Goal: Information Seeking & Learning: Learn about a topic

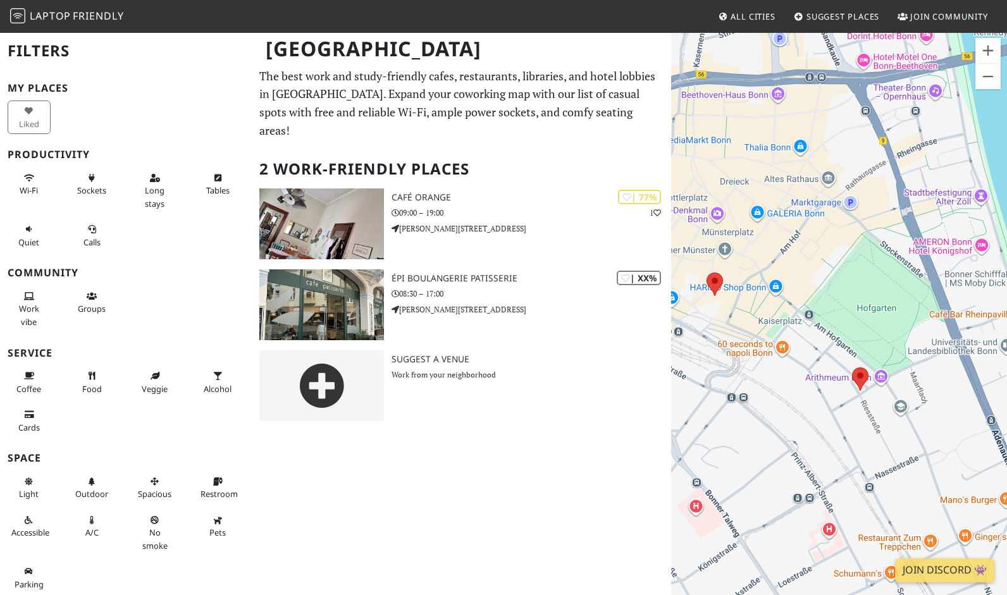
drag, startPoint x: 842, startPoint y: 349, endPoint x: 766, endPoint y: 352, distance: 75.3
click at [787, 362] on div at bounding box center [839, 329] width 336 height 595
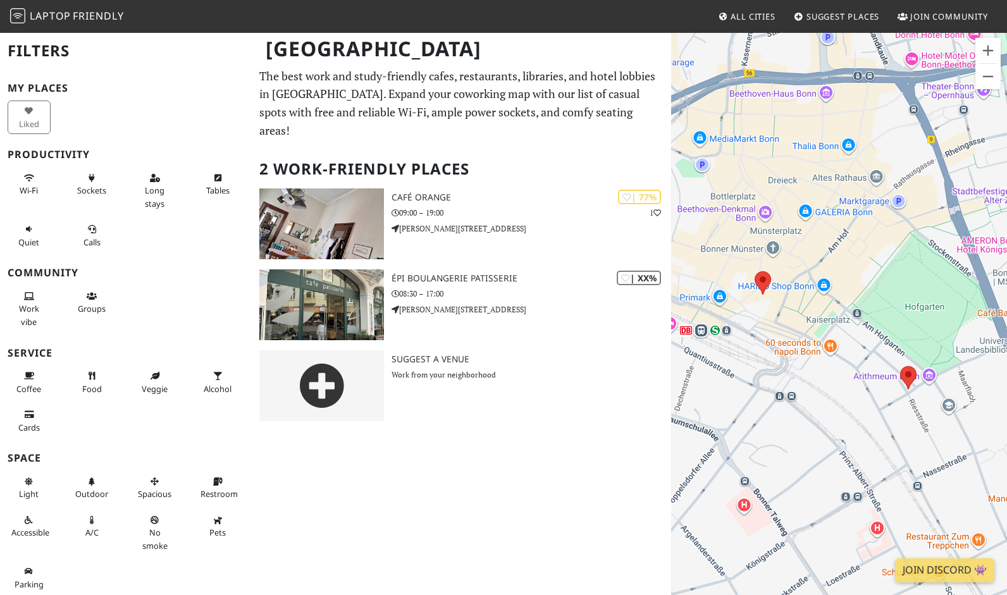
drag, startPoint x: 775, startPoint y: 380, endPoint x: 829, endPoint y: 371, distance: 54.5
click at [834, 376] on div at bounding box center [839, 329] width 336 height 595
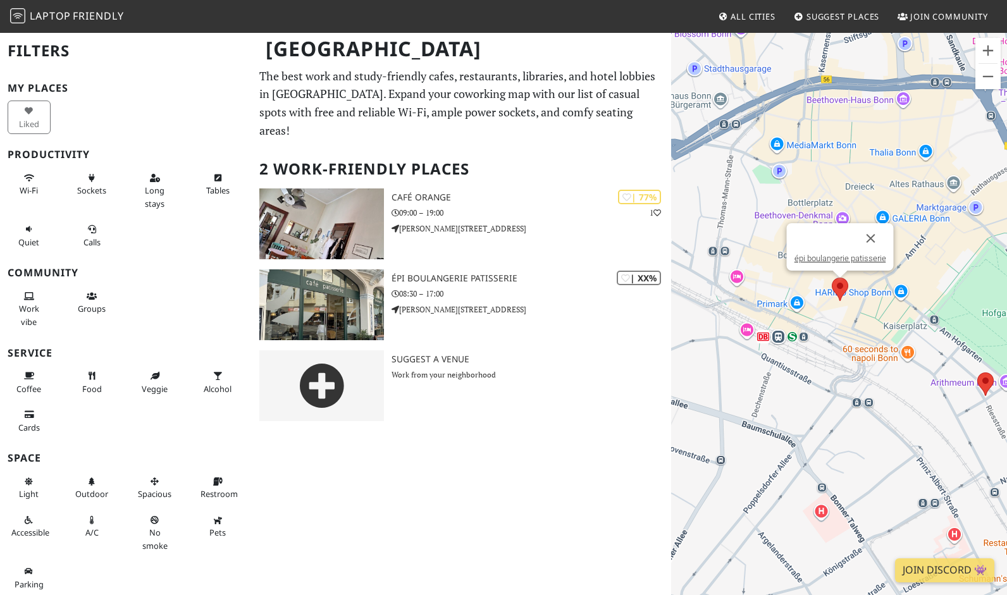
click at [839, 285] on img at bounding box center [840, 290] width 27 height 34
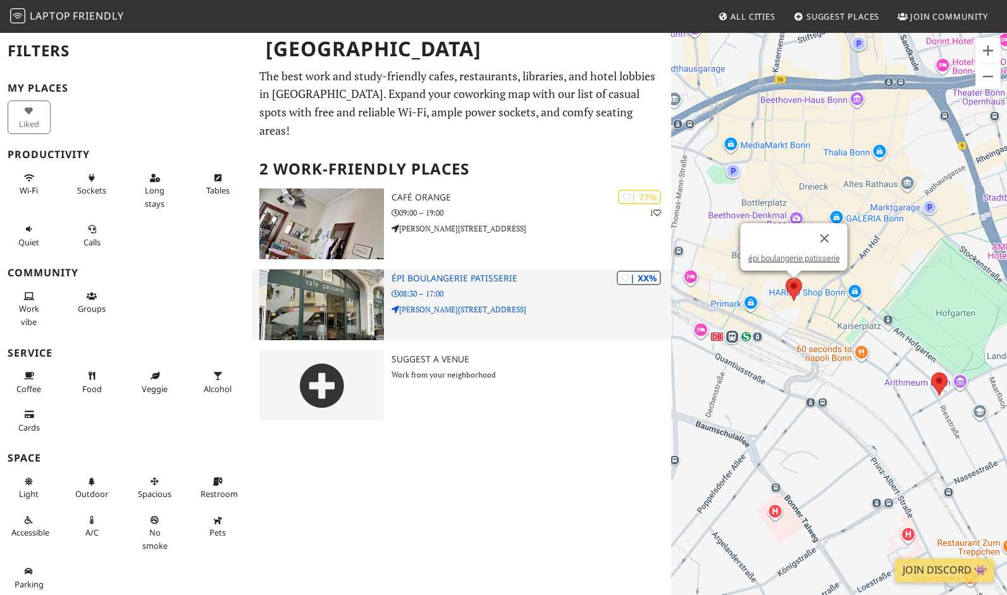
click at [514, 288] on p "08:30 – 17:00" at bounding box center [532, 294] width 280 height 12
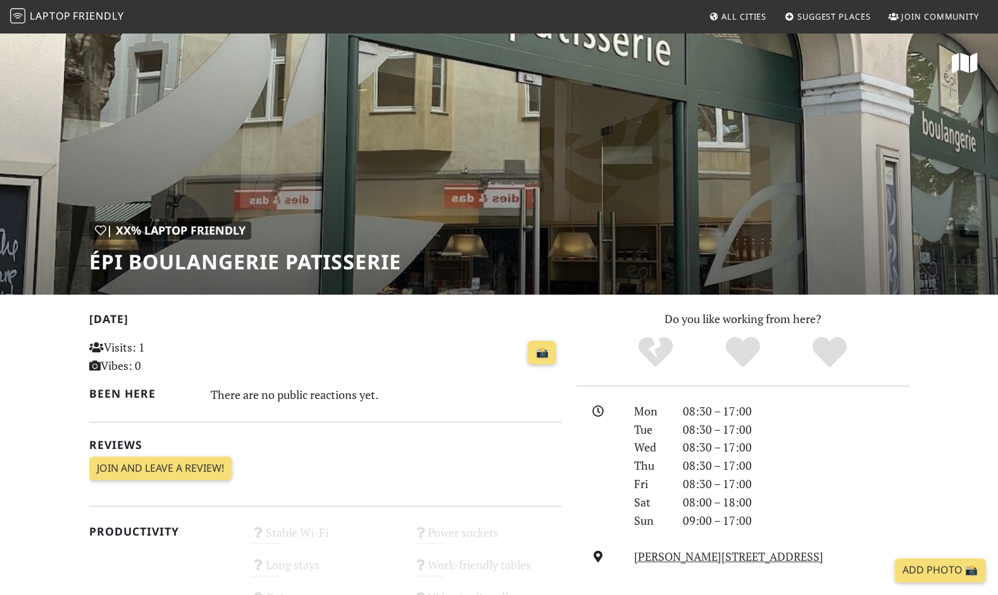
drag, startPoint x: 585, startPoint y: 388, endPoint x: 583, endPoint y: 371, distance: 17.1
